Goal: Check status

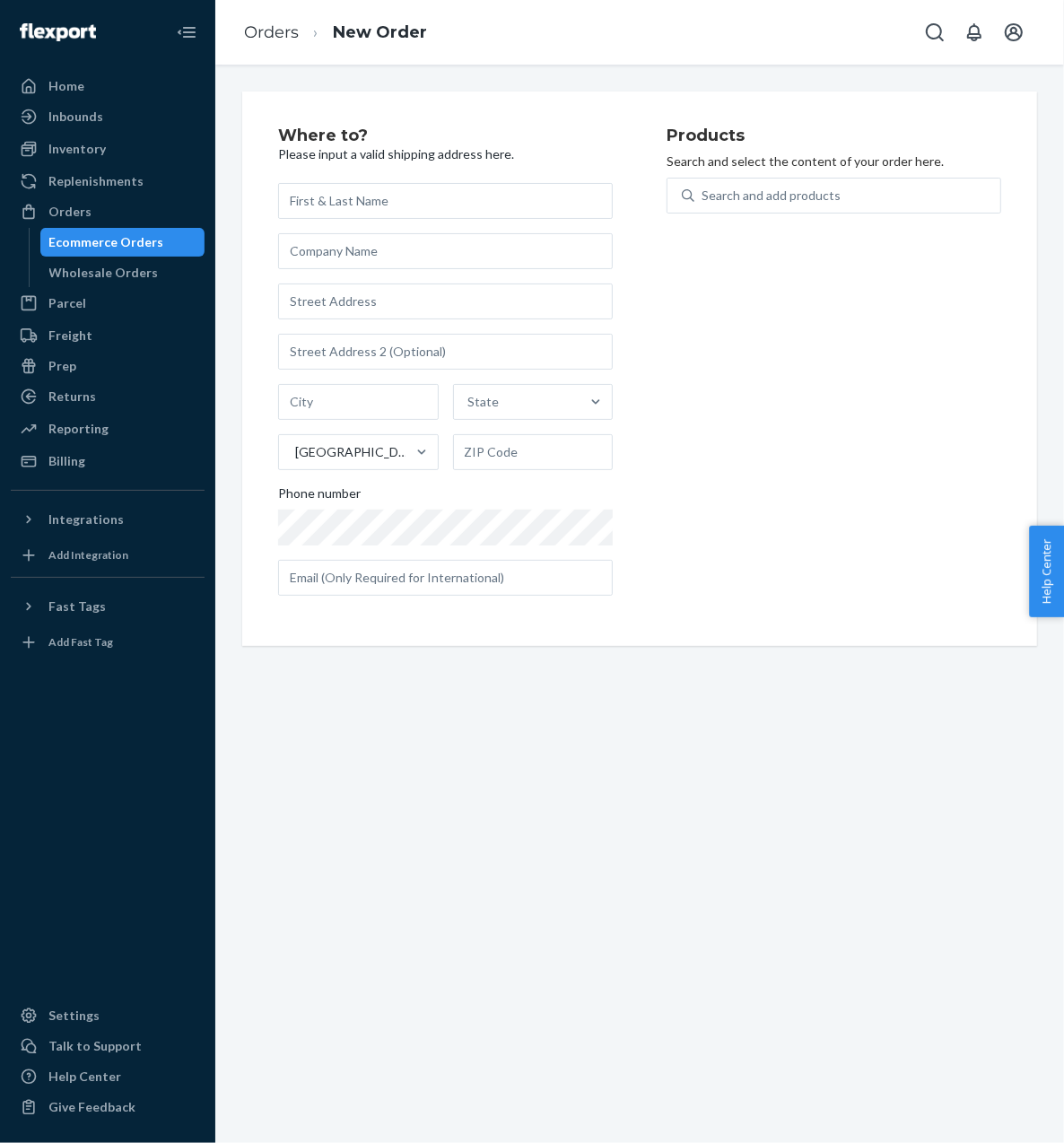
click at [141, 247] on div "Ecommerce Orders" at bounding box center [106, 242] width 115 height 18
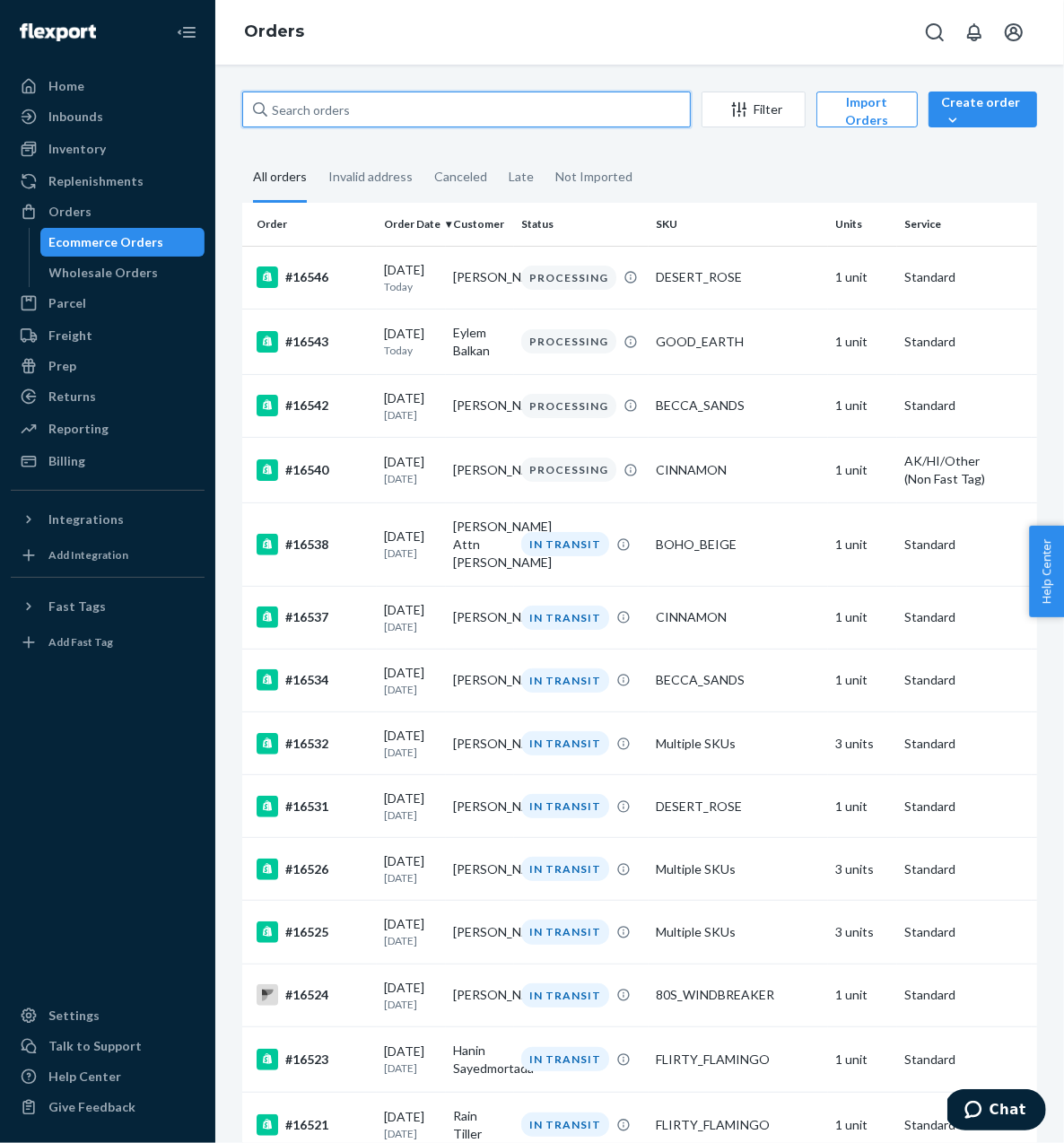
click at [486, 110] on input "text" at bounding box center [467, 109] width 449 height 36
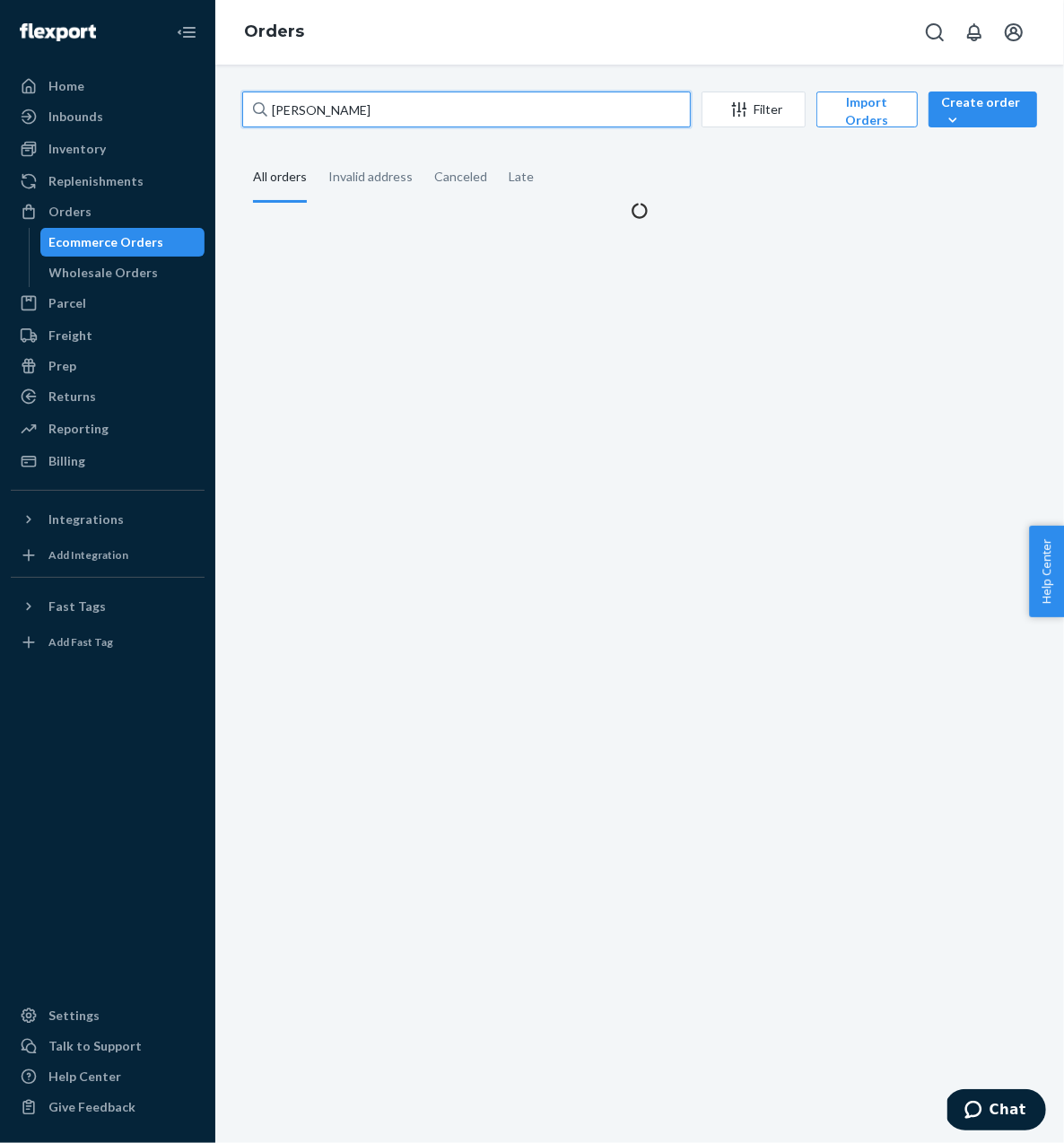
type input "[PERSON_NAME]"
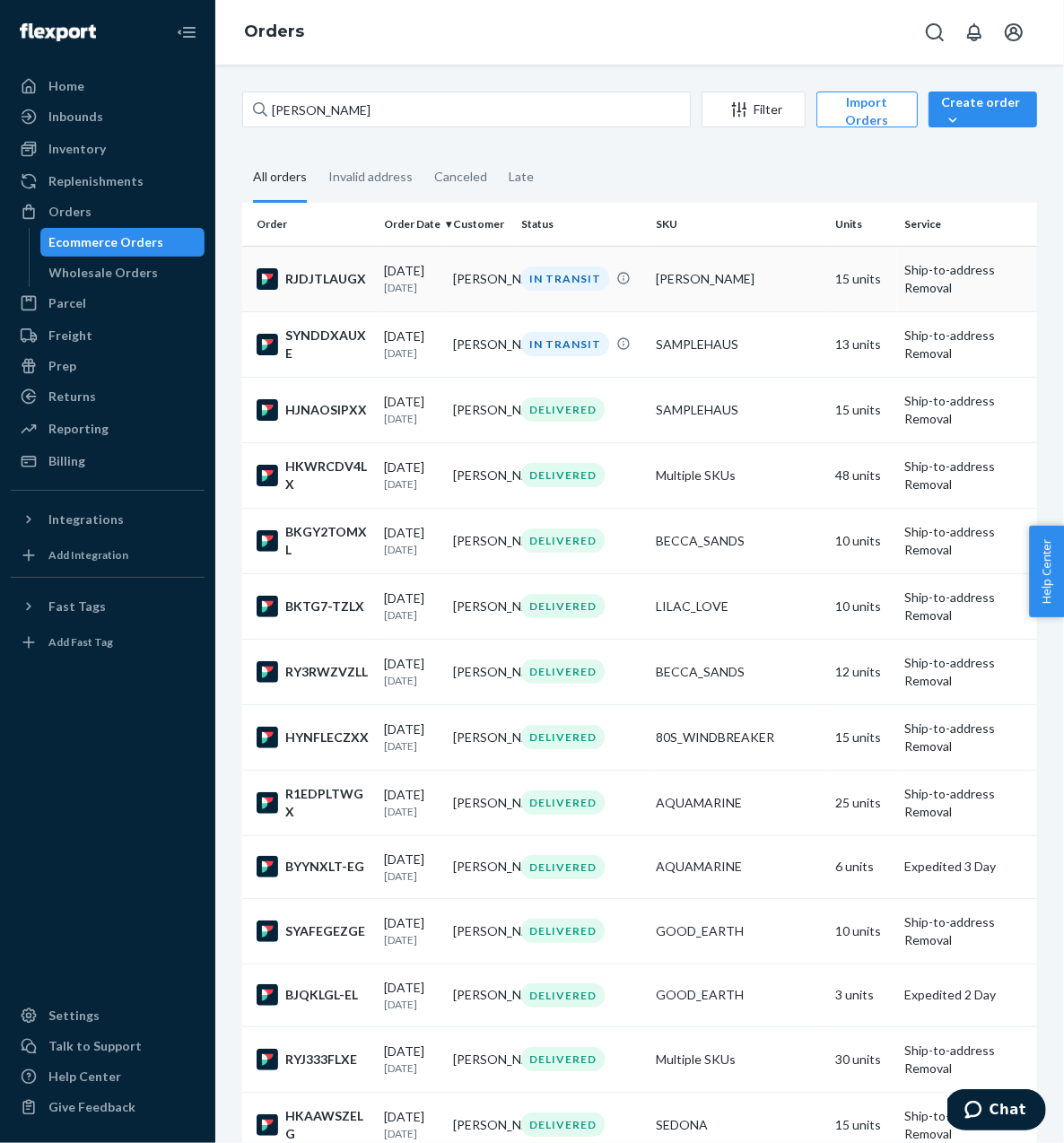
click at [318, 290] on td "RJDJTLAUGX" at bounding box center [310, 278] width 135 height 65
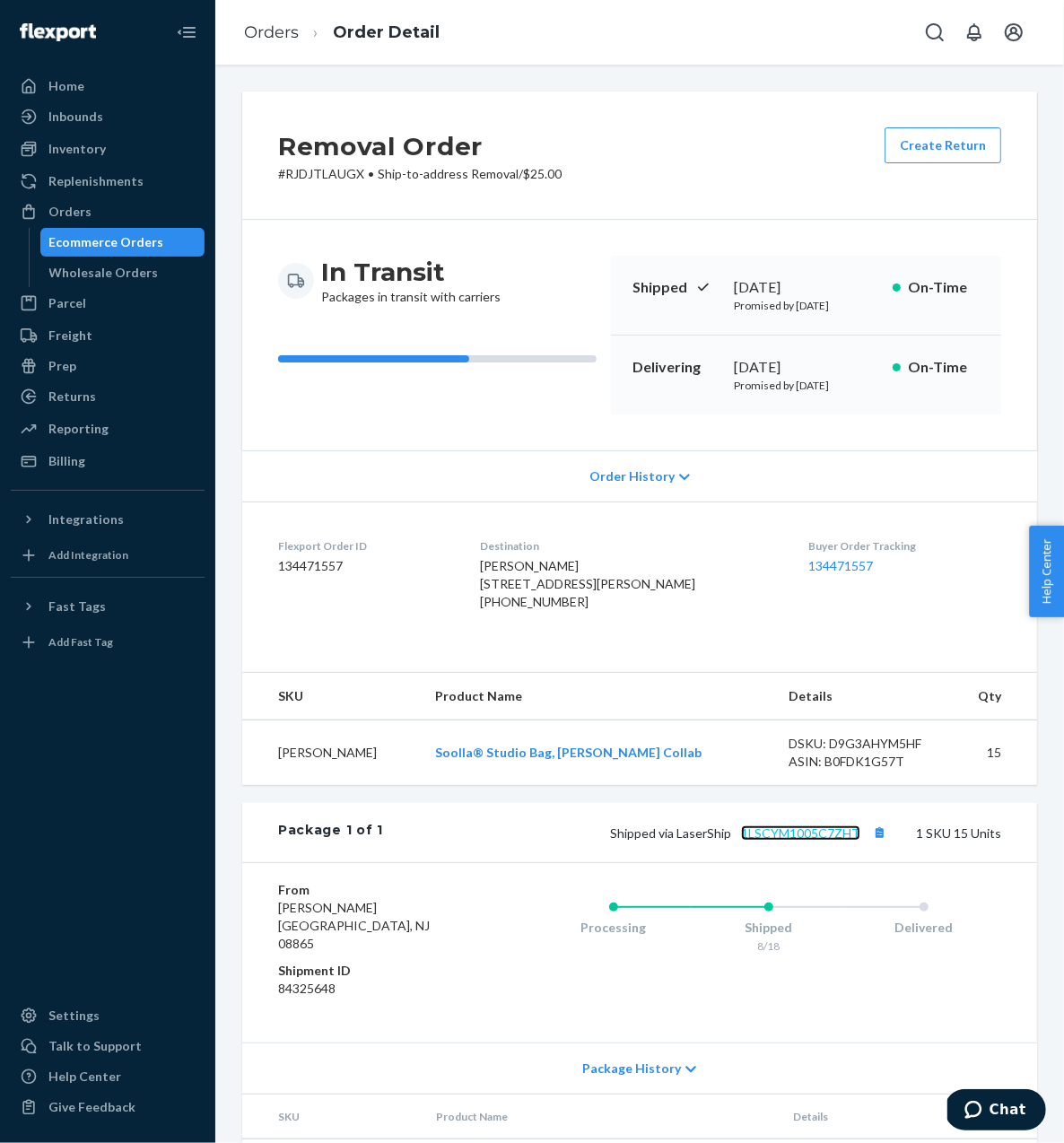
click at [803, 841] on link "1LSCYM1005C7ZHT" at bounding box center [801, 833] width 119 height 15
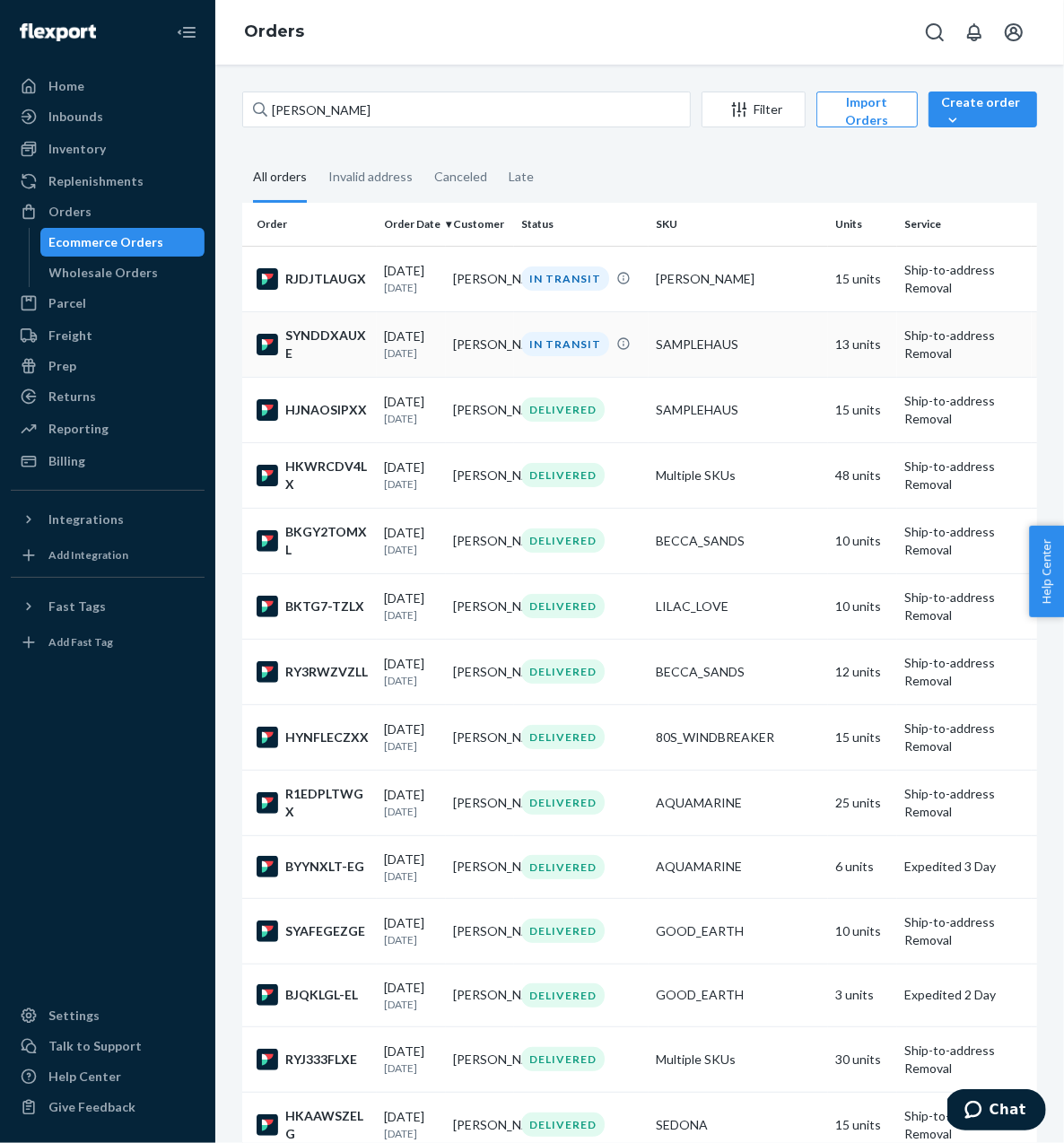
click at [442, 362] on td "[DATE] [DATE]" at bounding box center [411, 344] width 69 height 65
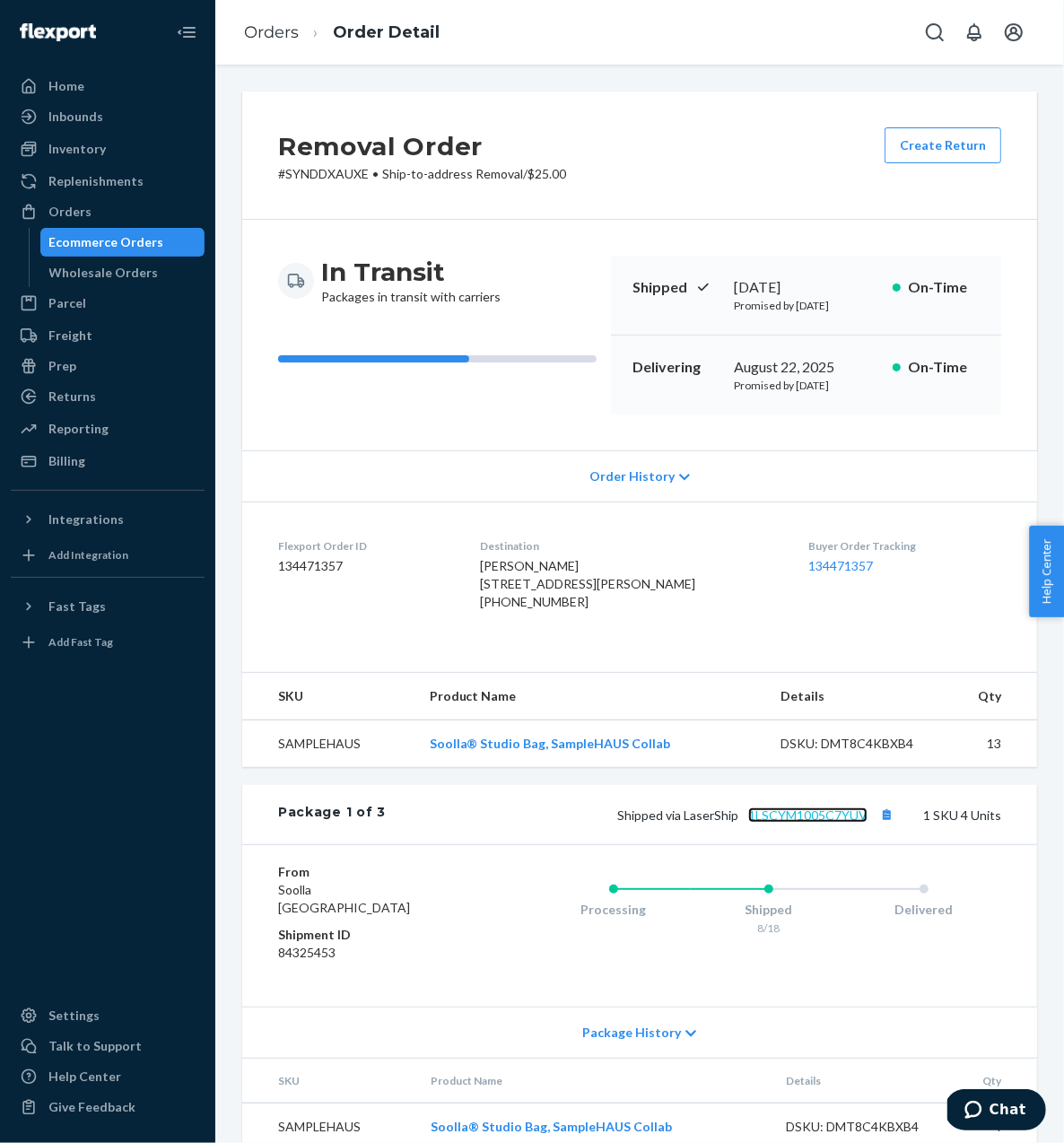
click at [819, 823] on link "1LSCYM1005C7YUV" at bounding box center [808, 816] width 119 height 15
